Goal: Obtain resource: Download file/media

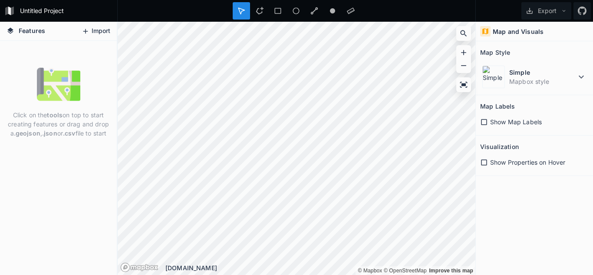
click at [103, 33] on button "Import" at bounding box center [95, 31] width 37 height 14
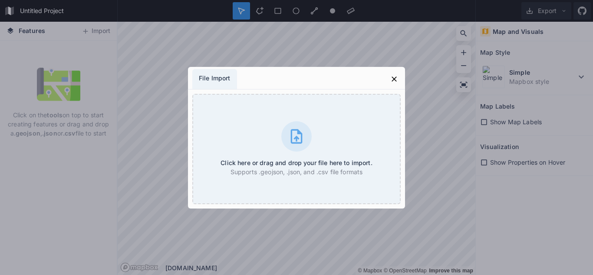
click at [220, 77] on div "File Import" at bounding box center [214, 79] width 45 height 20
click at [214, 77] on div "File Import" at bounding box center [214, 79] width 45 height 20
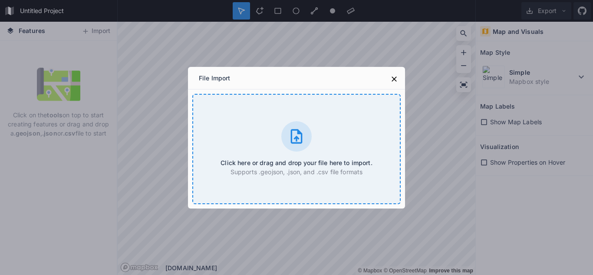
click at [267, 130] on div "Click here or drag and drop your file here to import. Supports .geojson, .json,…" at bounding box center [296, 149] width 208 height 110
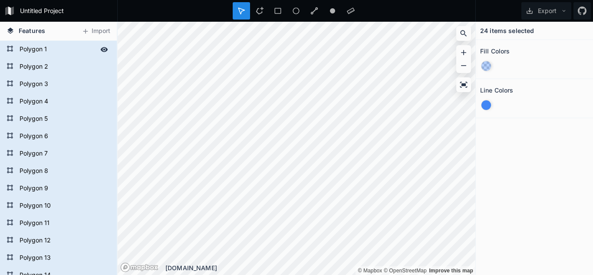
click at [25, 49] on form "Polygon 1" at bounding box center [57, 49] width 81 height 13
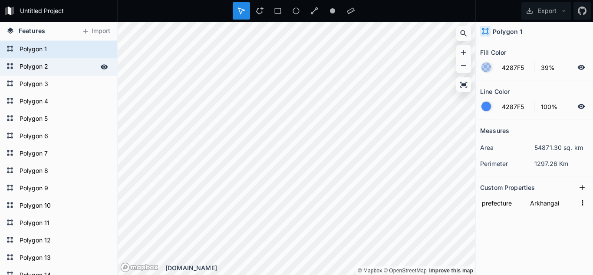
click at [26, 75] on div "Polygon 2" at bounding box center [58, 66] width 117 height 17
type input "Bagakhangai"
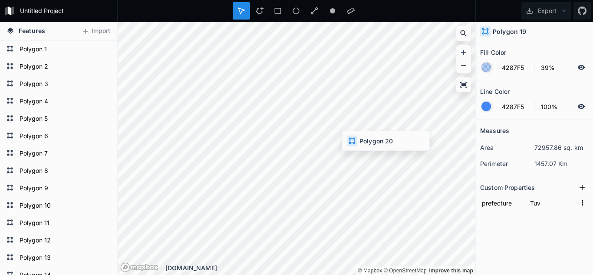
type input "Ulaanbaatar"
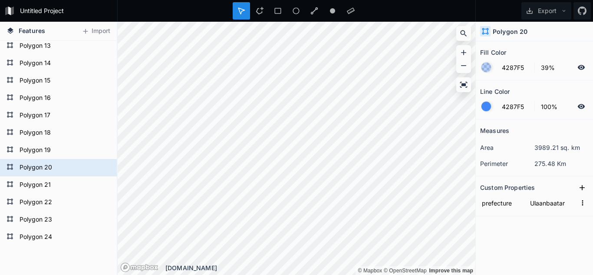
scroll to position [229, 0]
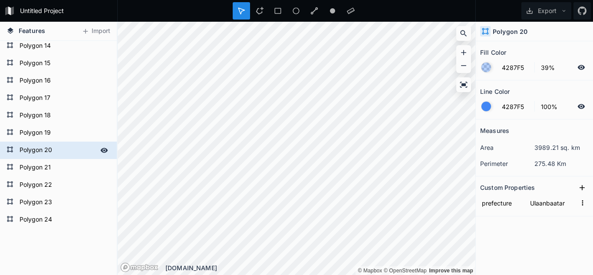
click at [38, 151] on form "Polygon 20" at bounding box center [57, 150] width 81 height 13
click at [546, 9] on button "Export" at bounding box center [546, 10] width 50 height 17
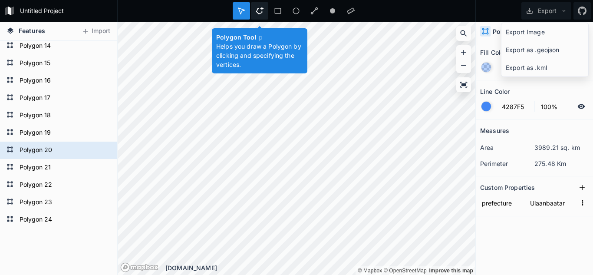
click at [260, 9] on icon at bounding box center [260, 11] width 8 height 8
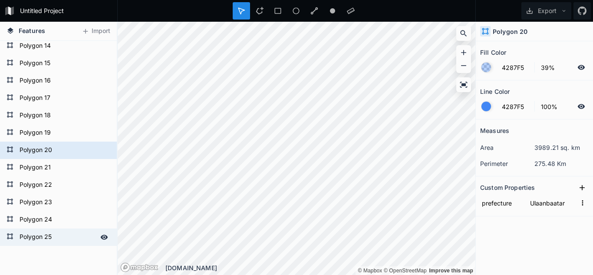
click at [45, 235] on form "Polygon 25" at bounding box center [57, 236] width 81 height 13
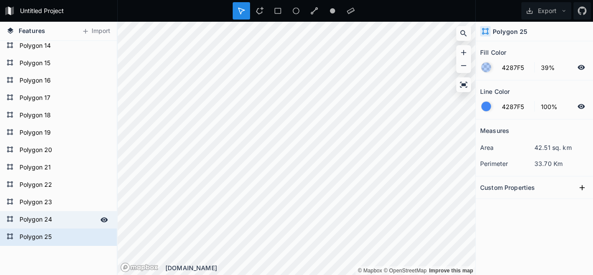
click at [44, 216] on form "Polygon 24" at bounding box center [57, 219] width 81 height 13
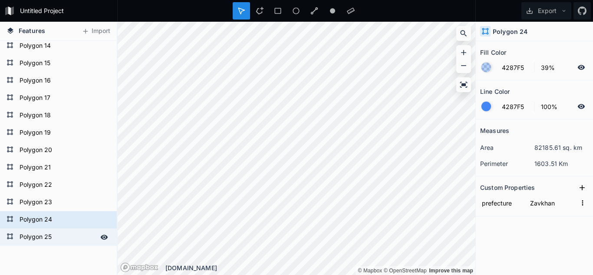
click at [39, 236] on form "Polygon 25" at bounding box center [57, 236] width 81 height 13
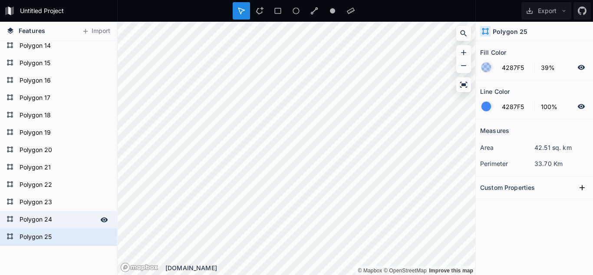
click at [39, 218] on form "Polygon 24" at bounding box center [57, 219] width 81 height 13
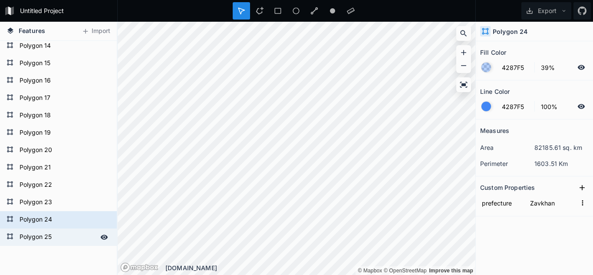
click at [35, 236] on form "Polygon 25" at bounding box center [57, 236] width 81 height 13
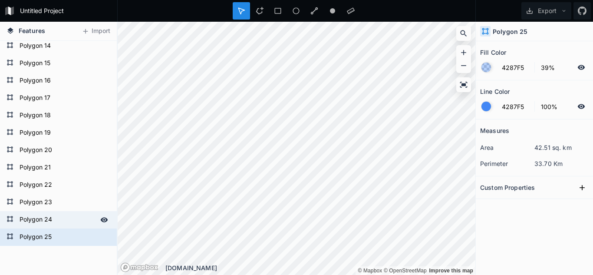
click at [35, 225] on form "Polygon 24" at bounding box center [57, 219] width 81 height 13
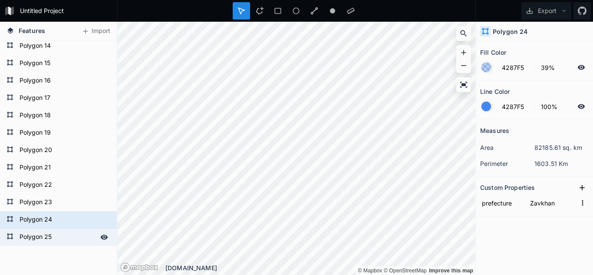
click at [36, 238] on form "Polygon 25" at bounding box center [57, 236] width 81 height 13
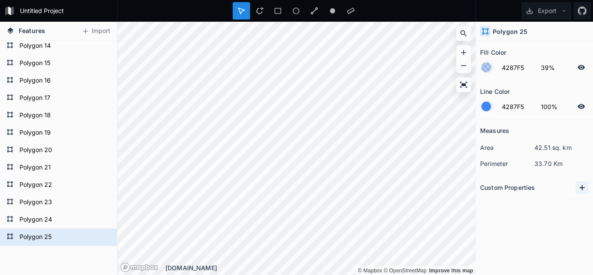
click at [582, 188] on icon at bounding box center [581, 187] width 5 height 5
click at [454, 208] on div "Features Import Polygon 25 Polygon 24 Polygon 23 Polygon 22 Polygon 21 Polygon …" at bounding box center [296, 148] width 593 height 253
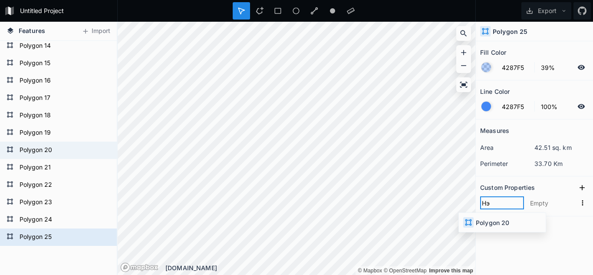
type input "Нэр"
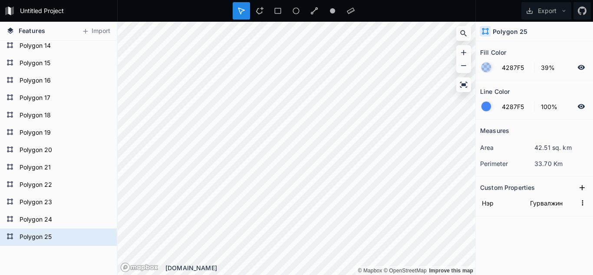
type input "Гурвалжин"
click at [500, 216] on div "Measures area 42.51 sq. km perimeter 33.70 Km Custom Properties [GEOGRAPHIC_DAT…" at bounding box center [533, 175] width 117 height 112
click at [41, 214] on form "Polygon 24" at bounding box center [57, 219] width 81 height 13
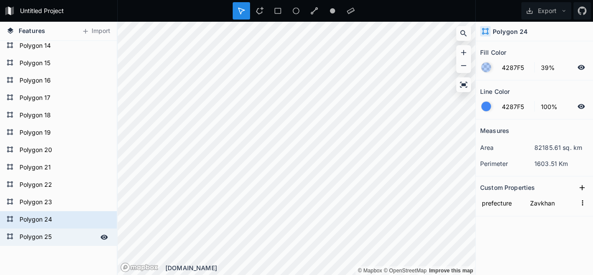
click at [41, 229] on div "Polygon 25" at bounding box center [58, 236] width 117 height 17
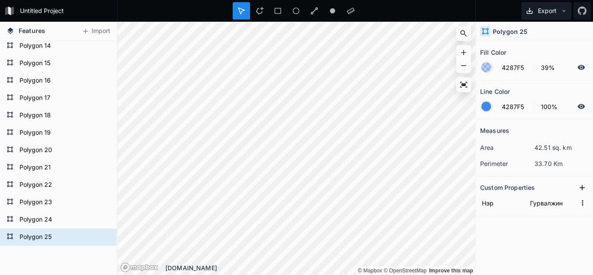
click at [540, 8] on button "Export" at bounding box center [546, 10] width 50 height 17
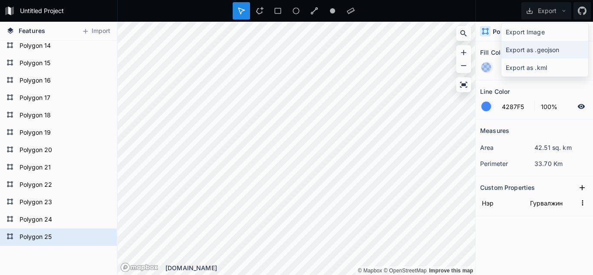
click at [549, 48] on div "Export as .geojson" at bounding box center [544, 50] width 87 height 18
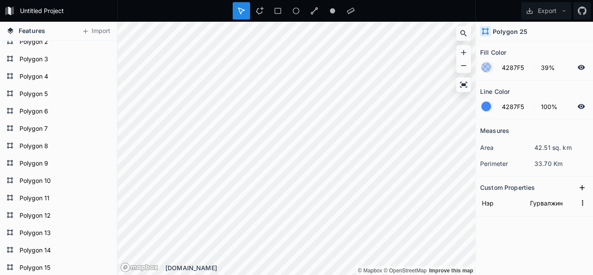
scroll to position [0, 0]
